Goal: Find specific page/section: Find specific page/section

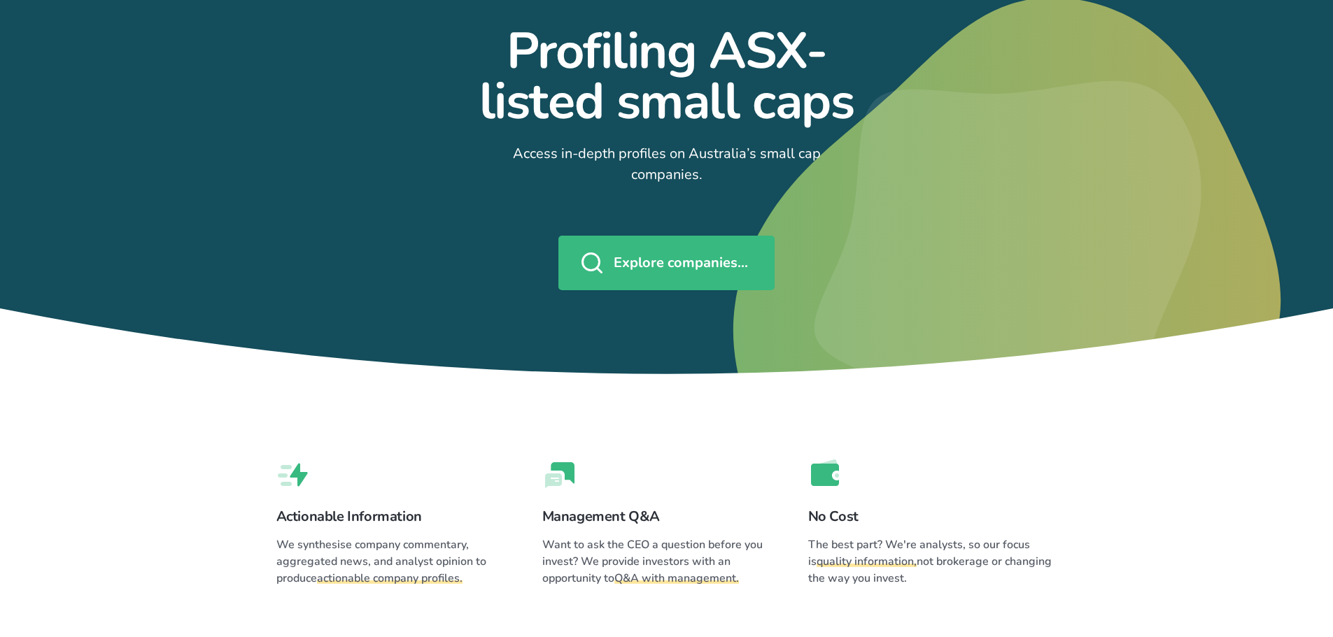
scroll to position [113, 0]
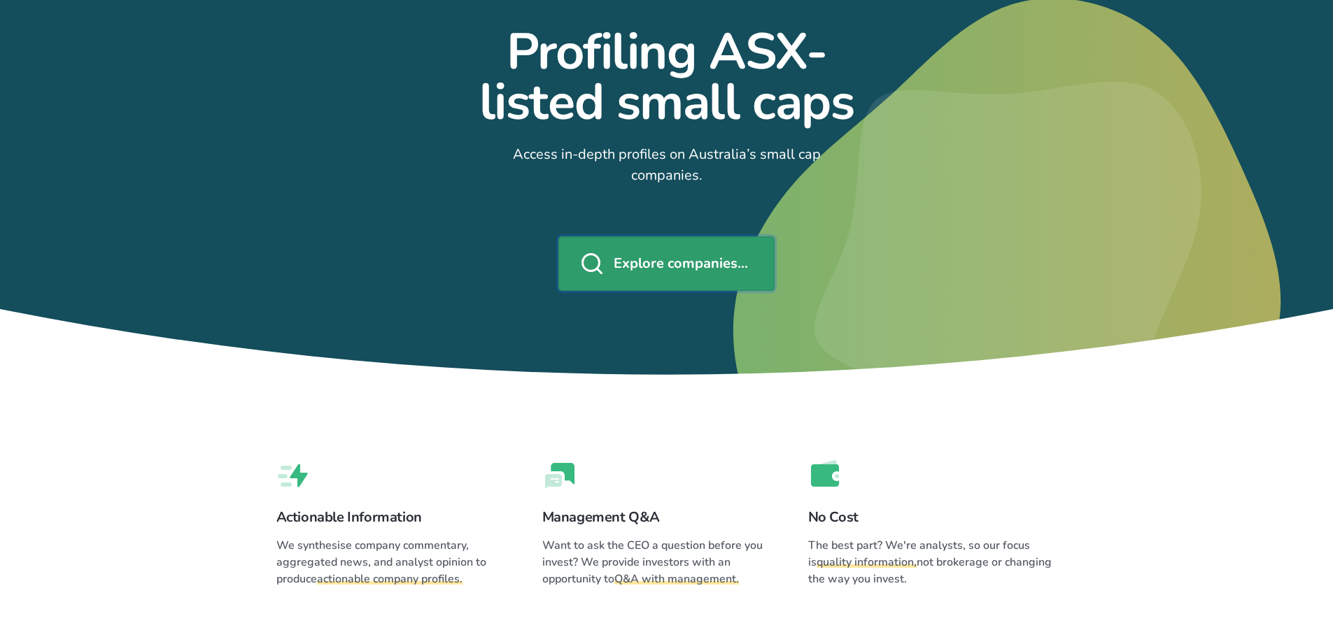
click at [688, 253] on span "Explore companies..." at bounding box center [681, 263] width 134 height 21
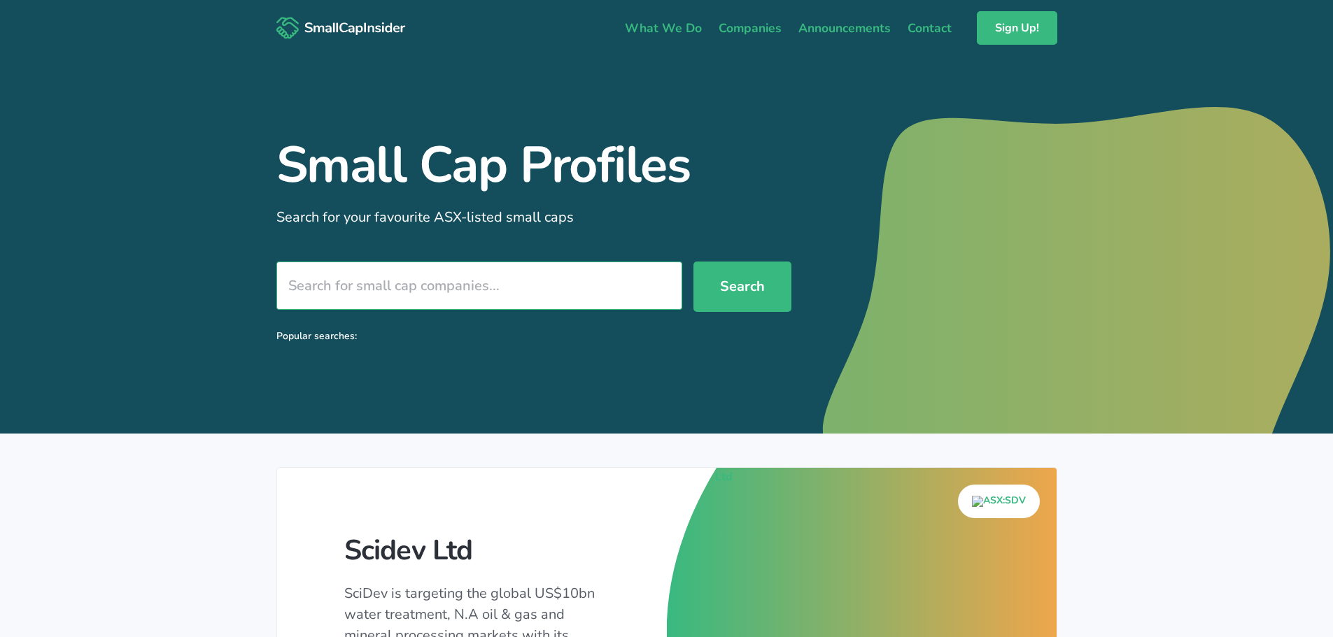
click at [351, 278] on input "search" at bounding box center [479, 286] width 406 height 48
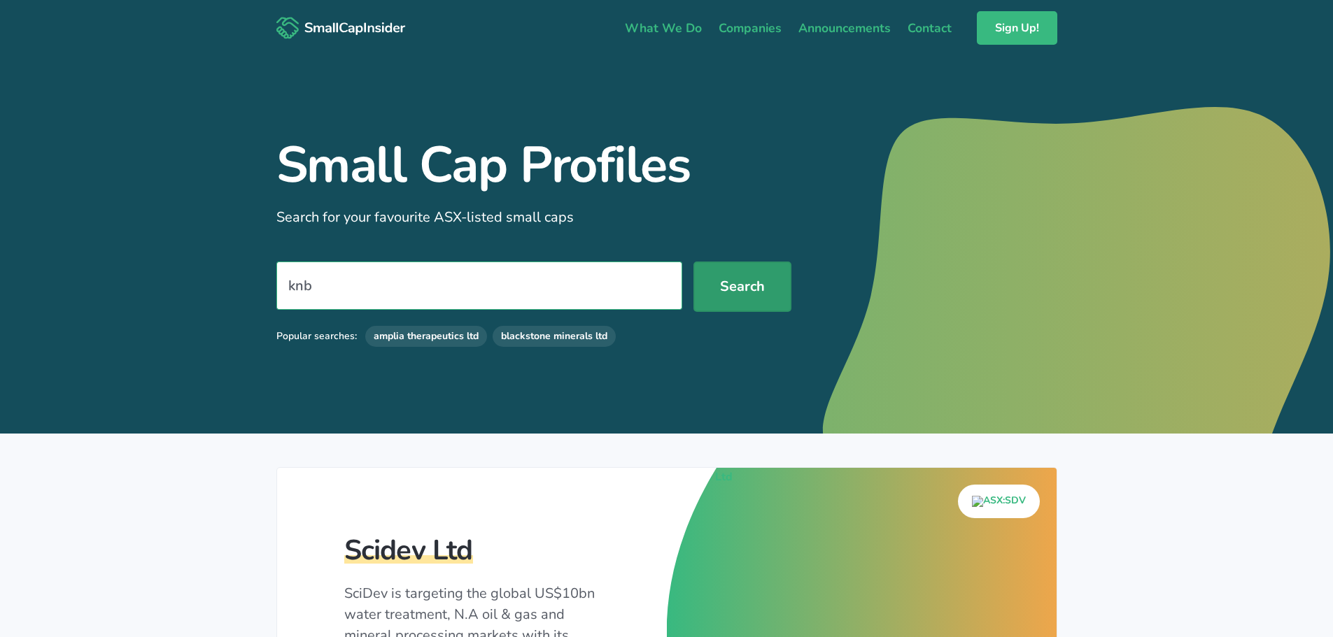
type input "knb"
click at [740, 283] on button "Search" at bounding box center [742, 287] width 98 height 50
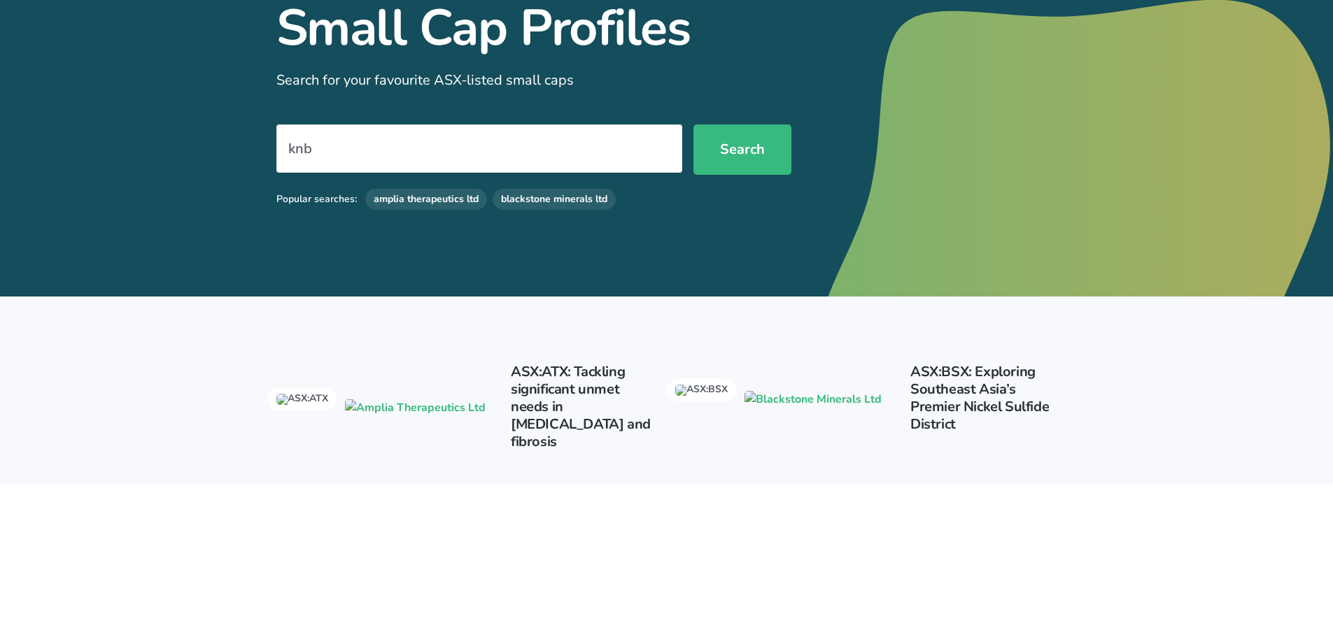
scroll to position [137, 0]
